Goal: Task Accomplishment & Management: Use online tool/utility

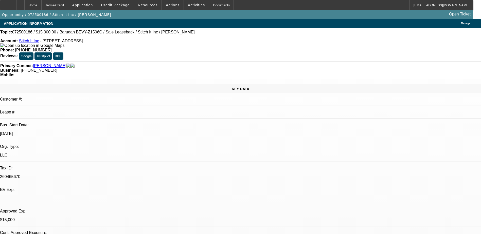
select select "0"
select select "2"
select select "0"
select select "2"
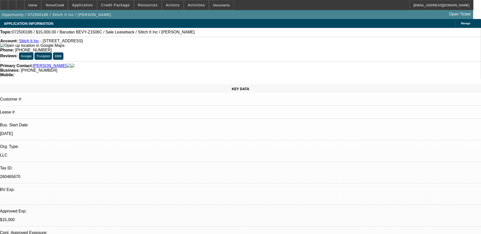
select select "0"
select select "2"
select select "0"
select select "1"
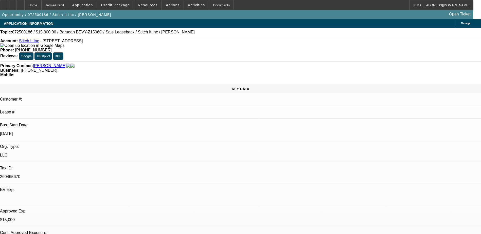
select select "2"
select select "6"
select select "1"
select select "2"
select select "6"
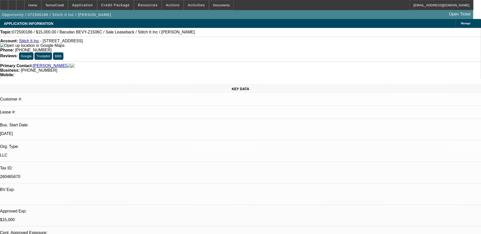
select select "1"
select select "2"
select select "6"
